Goal: Information Seeking & Learning: Check status

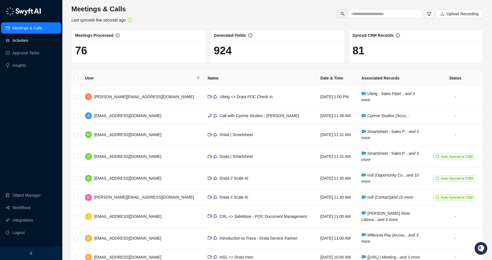
click at [28, 40] on link "Activities" at bounding box center [20, 40] width 16 height 11
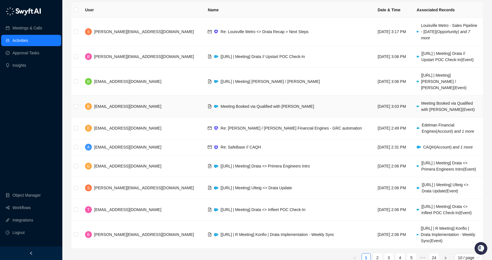
scroll to position [27, 0]
click at [288, 101] on td "Meeting Booked via Qualified with [PERSON_NAME]" at bounding box center [288, 106] width 170 height 22
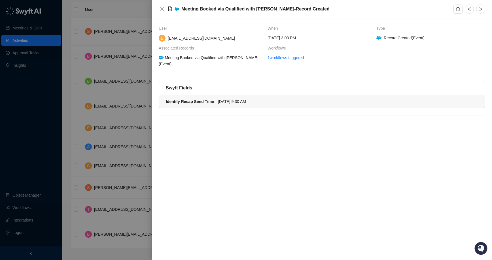
click at [270, 102] on div "[DATE] 9:30 AM" at bounding box center [346, 102] width 257 height 6
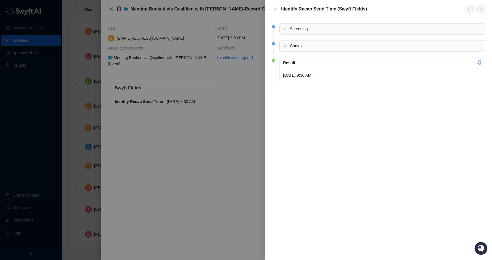
click at [285, 26] on div at bounding box center [286, 29] width 7 height 6
click at [277, 10] on icon "close" at bounding box center [275, 9] width 5 height 5
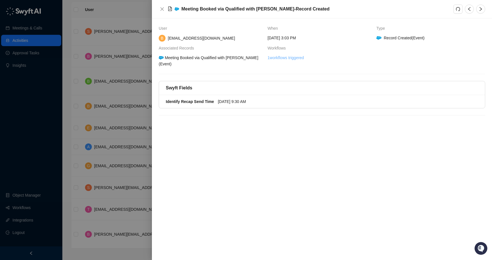
click at [295, 57] on link "1 workflows triggered" at bounding box center [285, 58] width 36 height 6
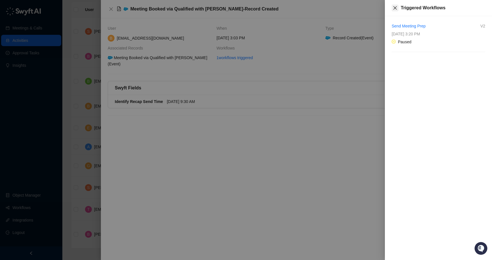
click at [396, 7] on icon "close" at bounding box center [394, 8] width 5 height 5
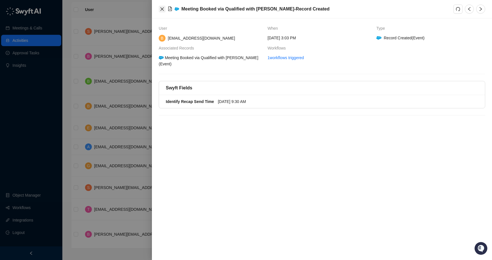
click at [159, 7] on button "Close" at bounding box center [162, 9] width 7 height 7
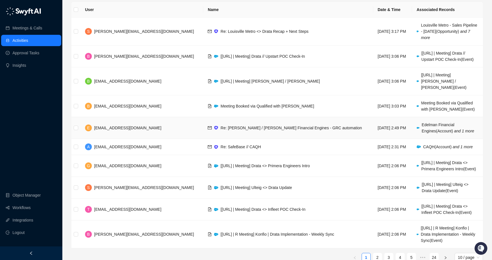
scroll to position [32, 0]
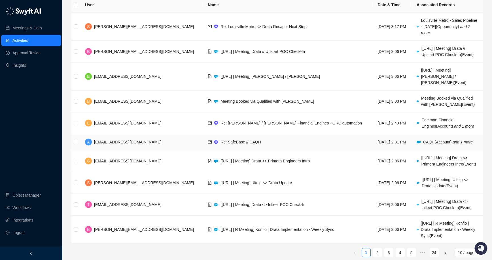
click at [249, 135] on td "Re: SafeBase // CAQH" at bounding box center [288, 142] width 170 height 16
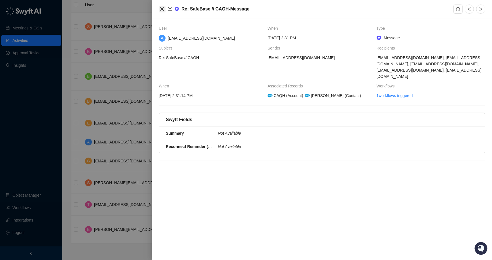
click at [164, 6] on button "Close" at bounding box center [162, 9] width 7 height 7
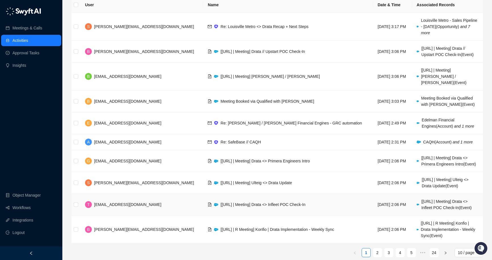
click at [288, 199] on td "[[URL] | Meeting] Drata <> Infleet POC Check-In" at bounding box center [288, 205] width 170 height 22
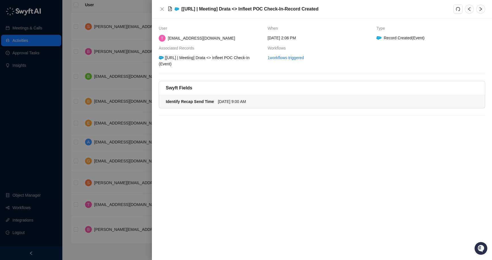
click at [238, 100] on div "[DATE] 9:00 AM" at bounding box center [232, 102] width 28 height 6
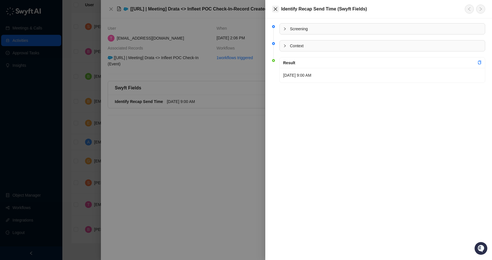
click at [274, 10] on icon "close" at bounding box center [275, 9] width 5 height 5
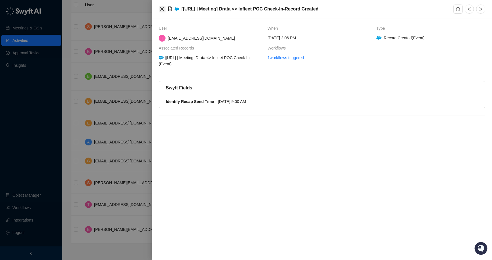
click at [161, 7] on icon "close" at bounding box center [162, 9] width 5 height 5
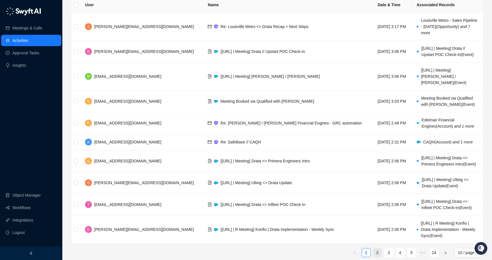
click at [378, 249] on link "2" at bounding box center [377, 253] width 8 height 8
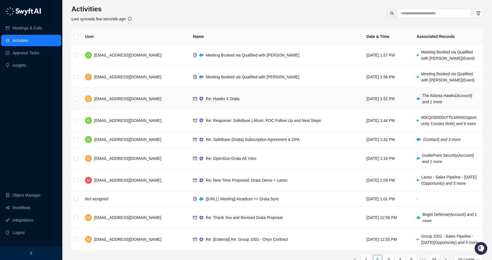
click at [264, 98] on td "Re: Hawks X Drata" at bounding box center [274, 99] width 173 height 22
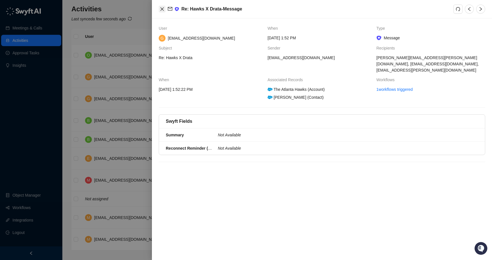
click at [162, 12] on button "Close" at bounding box center [162, 9] width 7 height 7
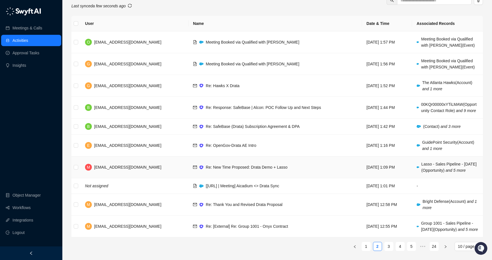
scroll to position [32, 0]
click at [279, 162] on td "Re: New Time Proposed: Drata Demo + Lasso" at bounding box center [274, 168] width 173 height 22
